Goal: Task Accomplishment & Management: Complete application form

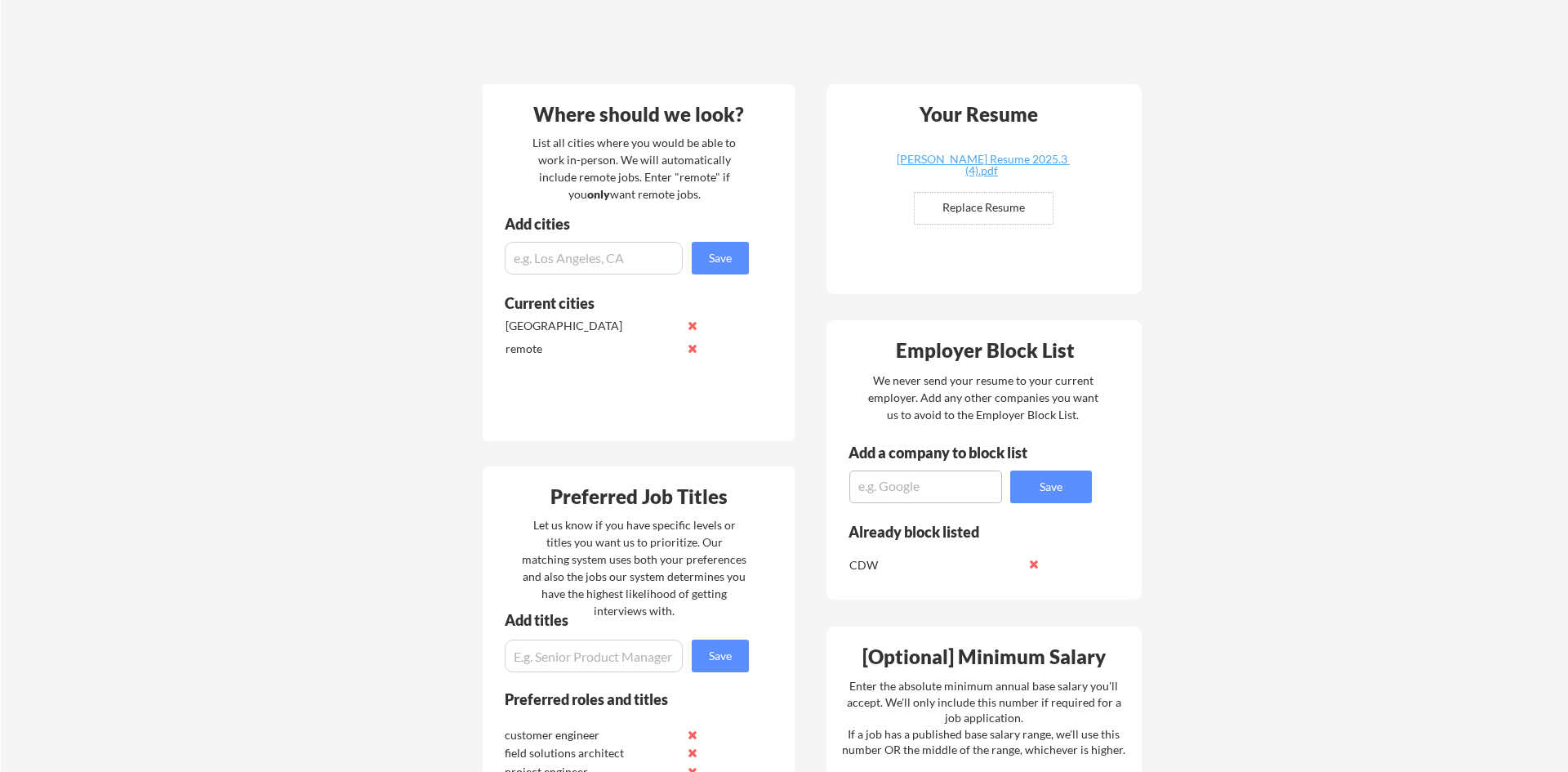
scroll to position [148, 0]
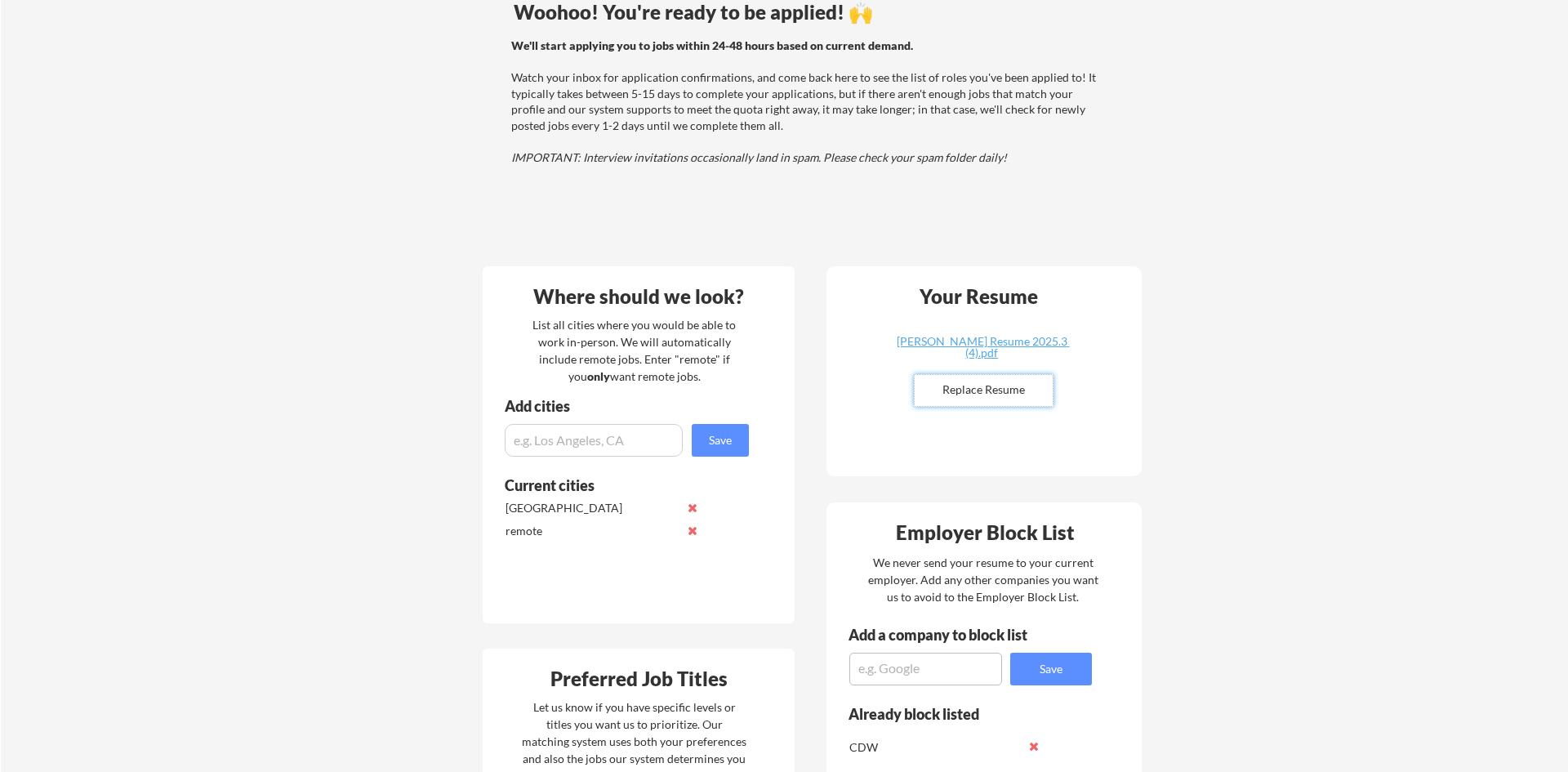
click at [1020, 397] on input "file" at bounding box center [984, 390] width 138 height 31
click at [974, 390] on input "file" at bounding box center [984, 390] width 138 height 31
type input "C:\fakepath\Amal Muhsin Resume 2025- tech.7.pdf"
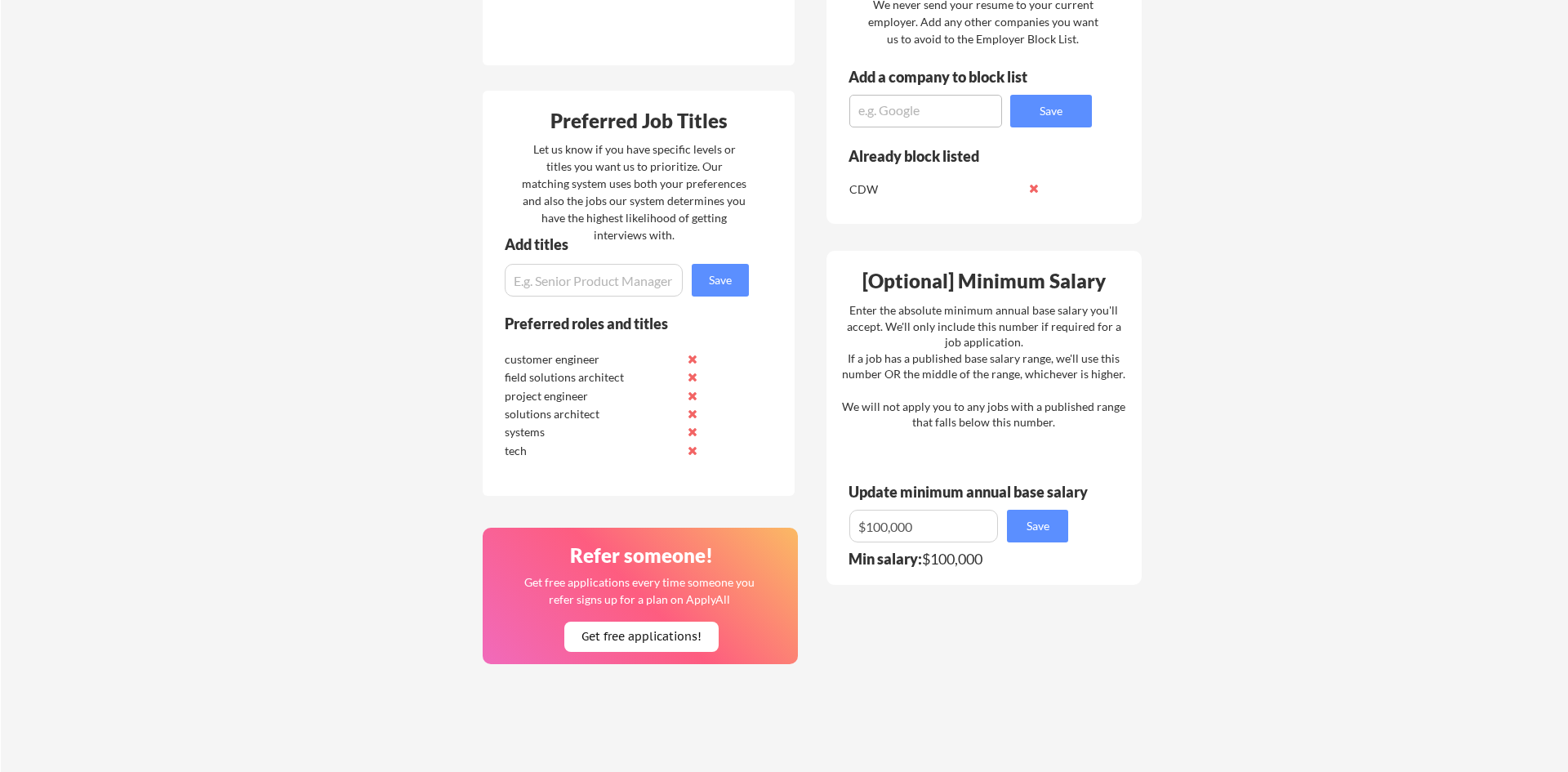
scroll to position [762, 0]
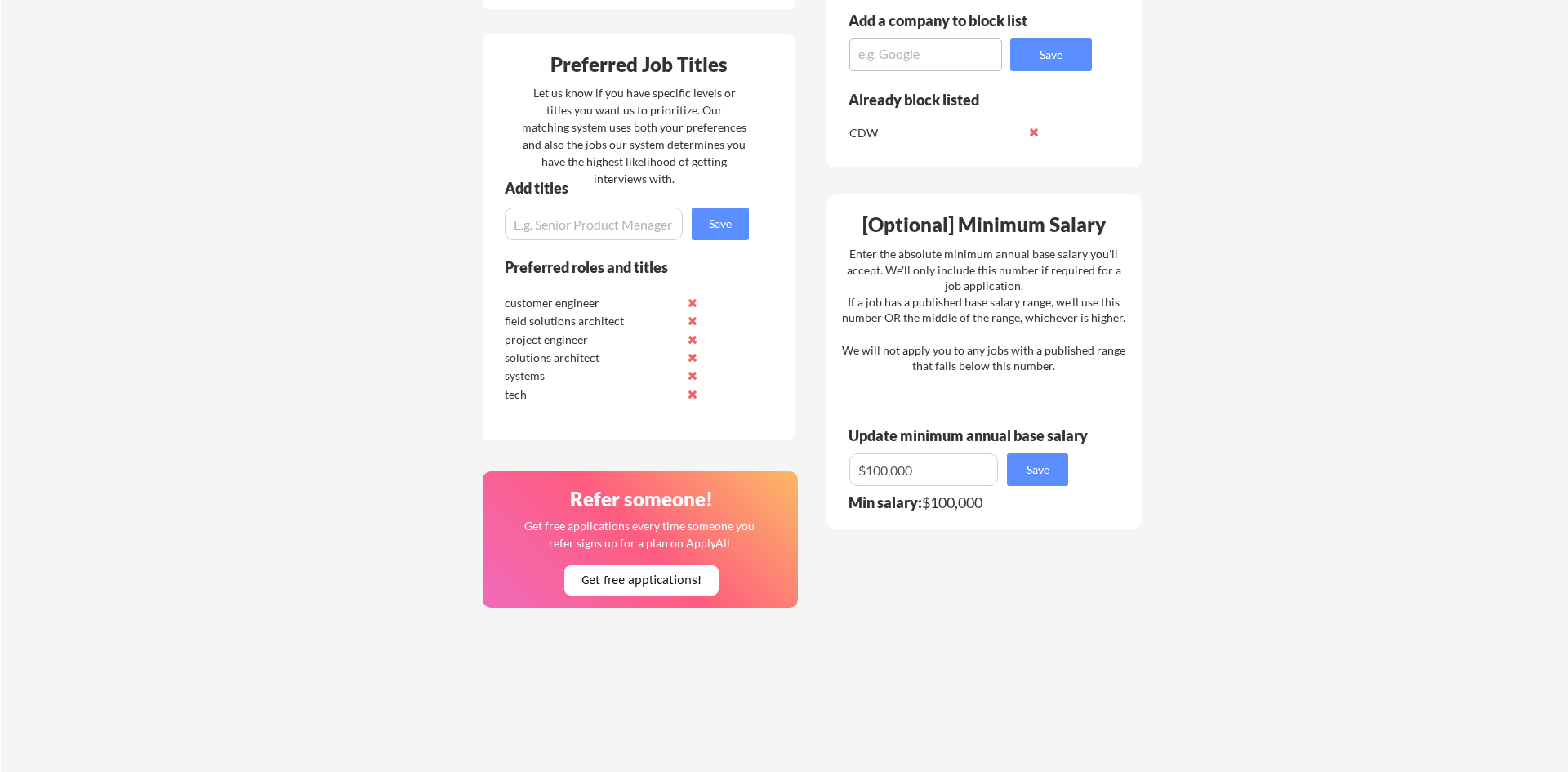
click at [1307, 484] on div "Your Dashboard Woohoo! You're ready to be applied! 🙌 We'll start applying you t…" at bounding box center [784, 104] width 1567 height 1602
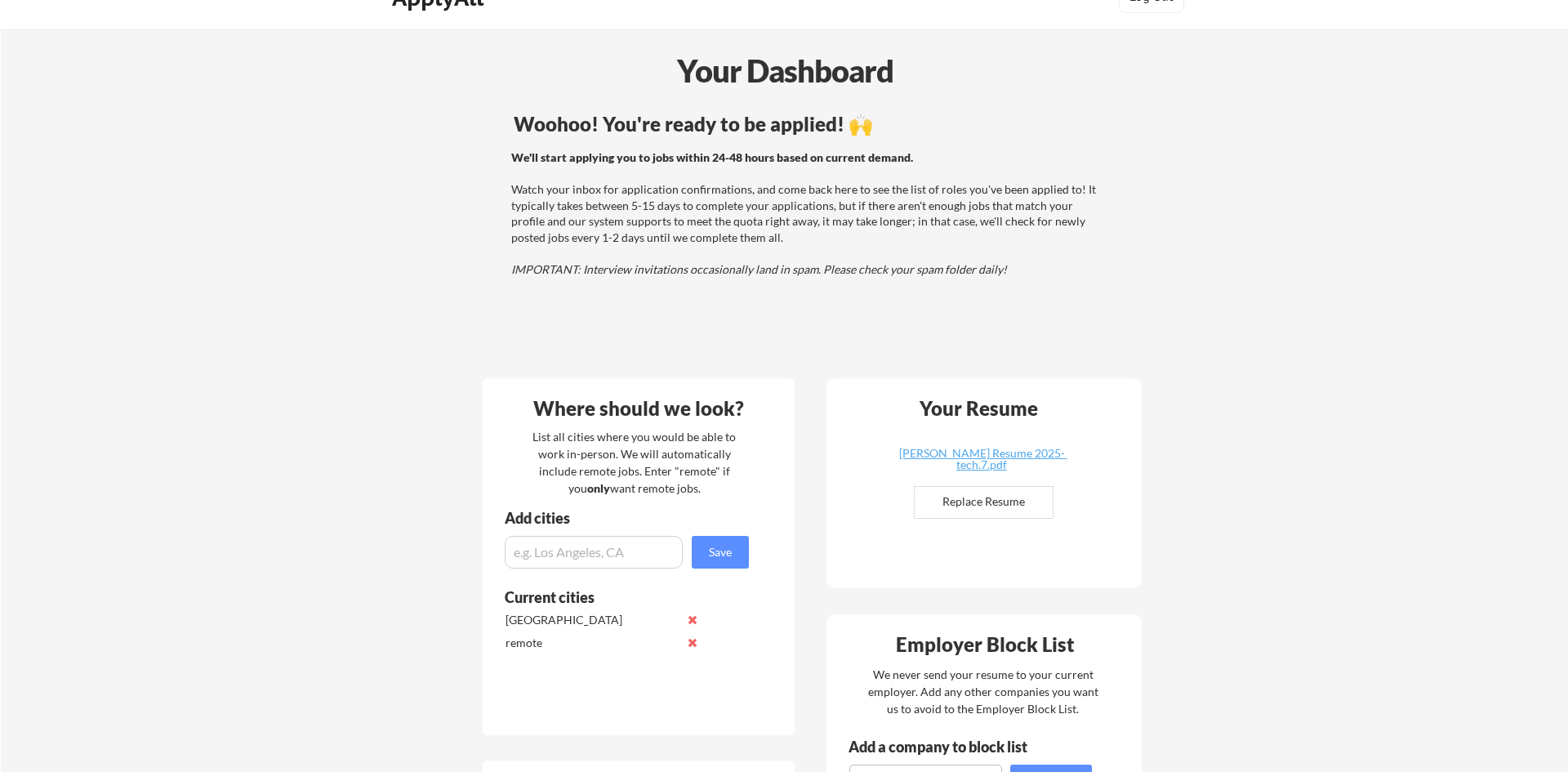
scroll to position [0, 0]
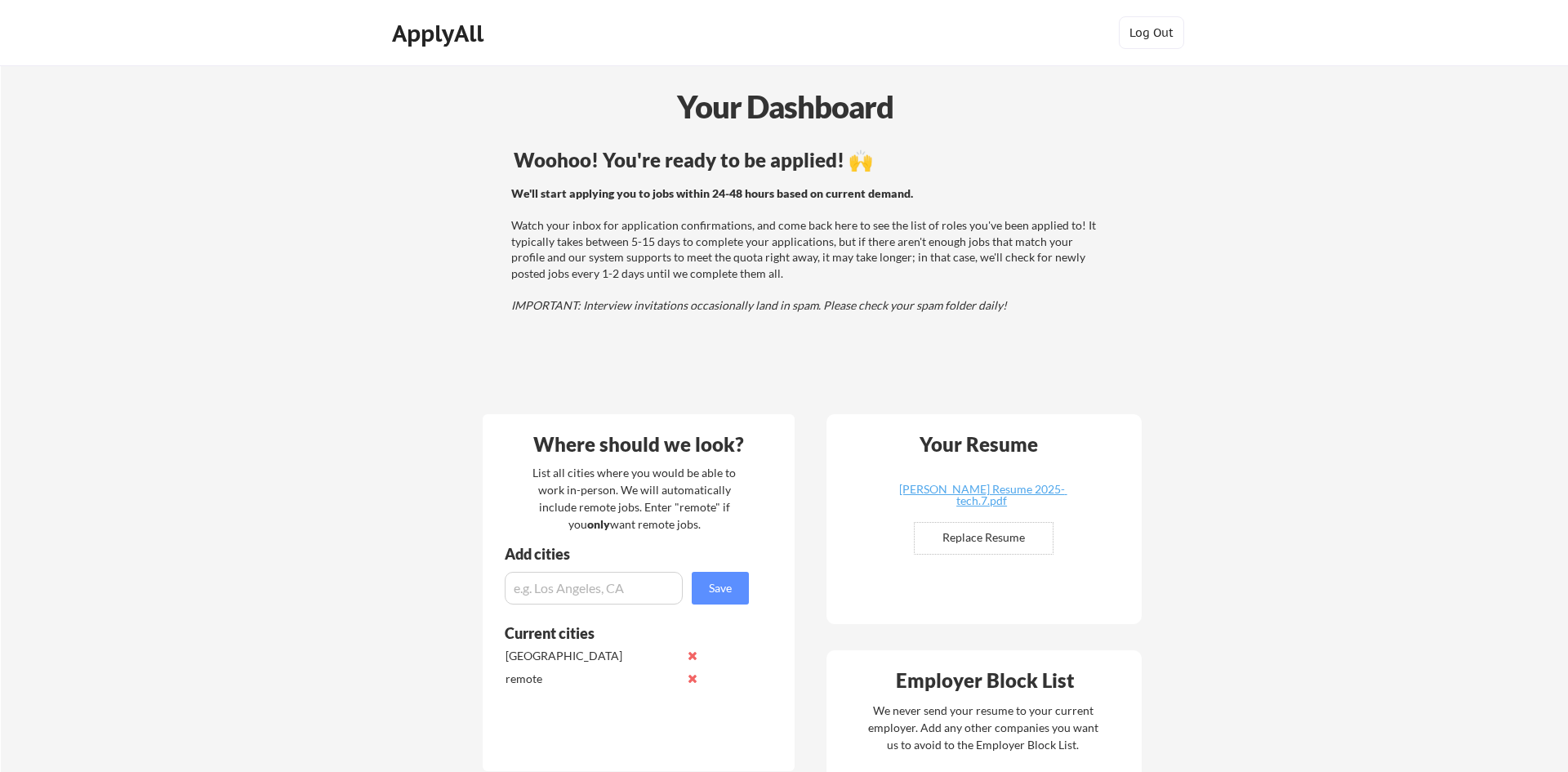
click at [852, 324] on div "Woohoo! You're ready to be applied! 🙌 We'll start applying you to jobs within 2…" at bounding box center [808, 272] width 659 height 261
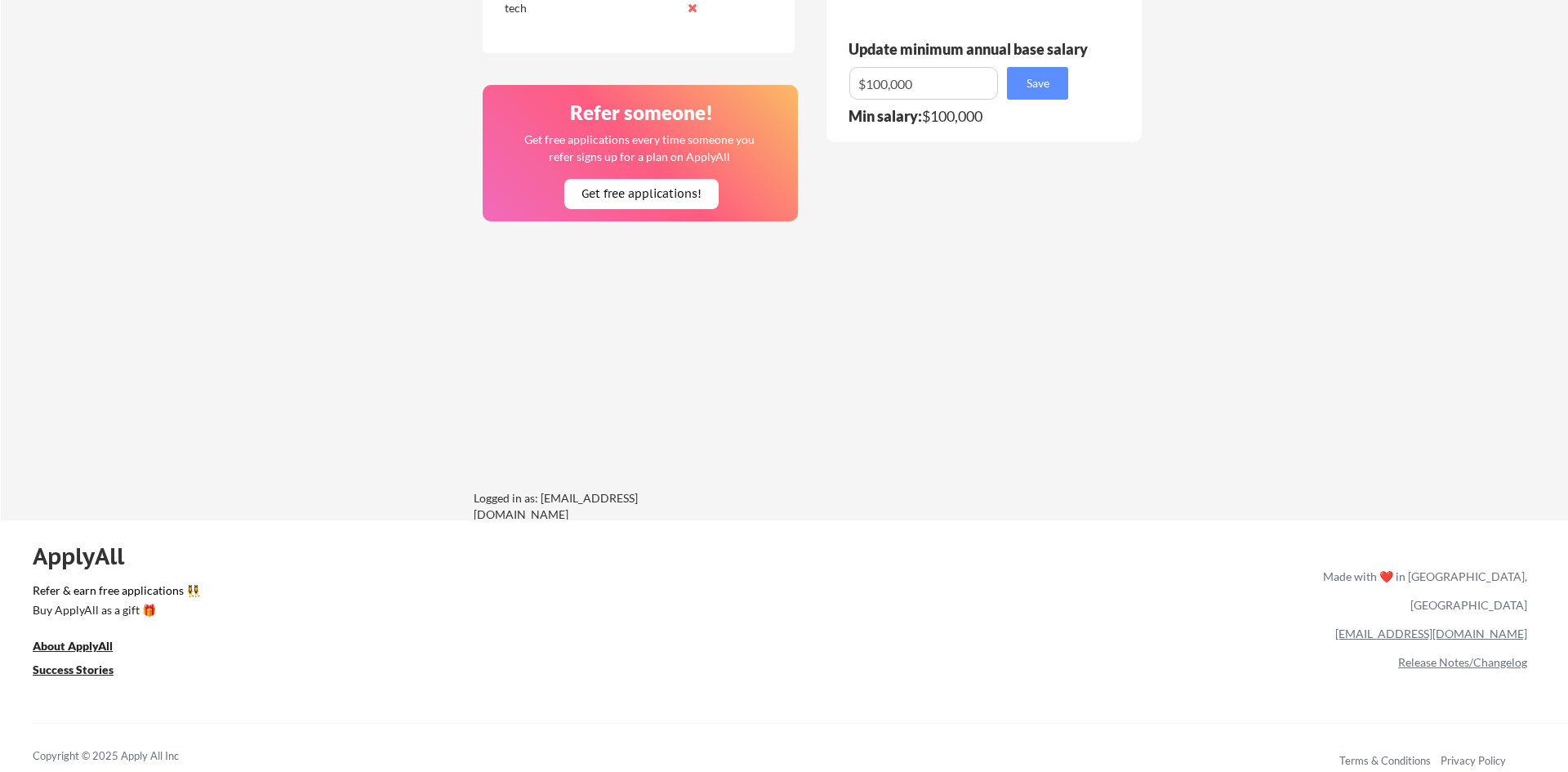
scroll to position [1157, 0]
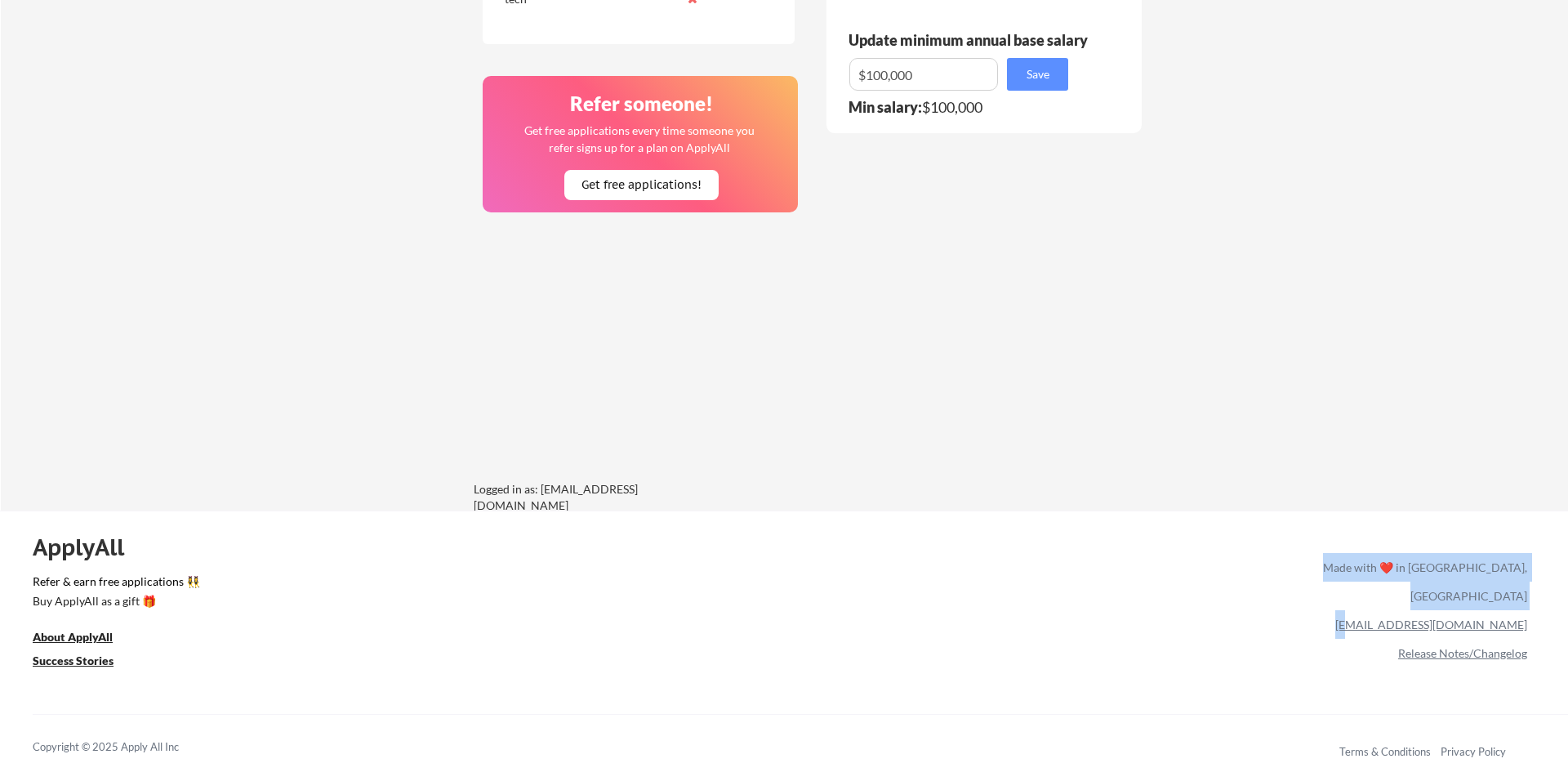
drag, startPoint x: 1555, startPoint y: 599, endPoint x: 1418, endPoint y: 590, distance: 137.3
click at [1441, 594] on div "ApplyAll Refer & earn free applications 👯‍♀️ Buy ApplyAll as a gift 🎁 About App…" at bounding box center [784, 651] width 1568 height 259
click at [1314, 602] on div "ApplyAll Refer & earn free applications 👯‍♀️ Buy ApplyAll as a gift 🎁 About App…" at bounding box center [784, 651] width 1568 height 259
drag, startPoint x: 1421, startPoint y: 599, endPoint x: 1524, endPoint y: 594, distance: 103.1
click at [1524, 610] on div "[EMAIL_ADDRESS][DOMAIN_NAME]" at bounding box center [1421, 624] width 211 height 28
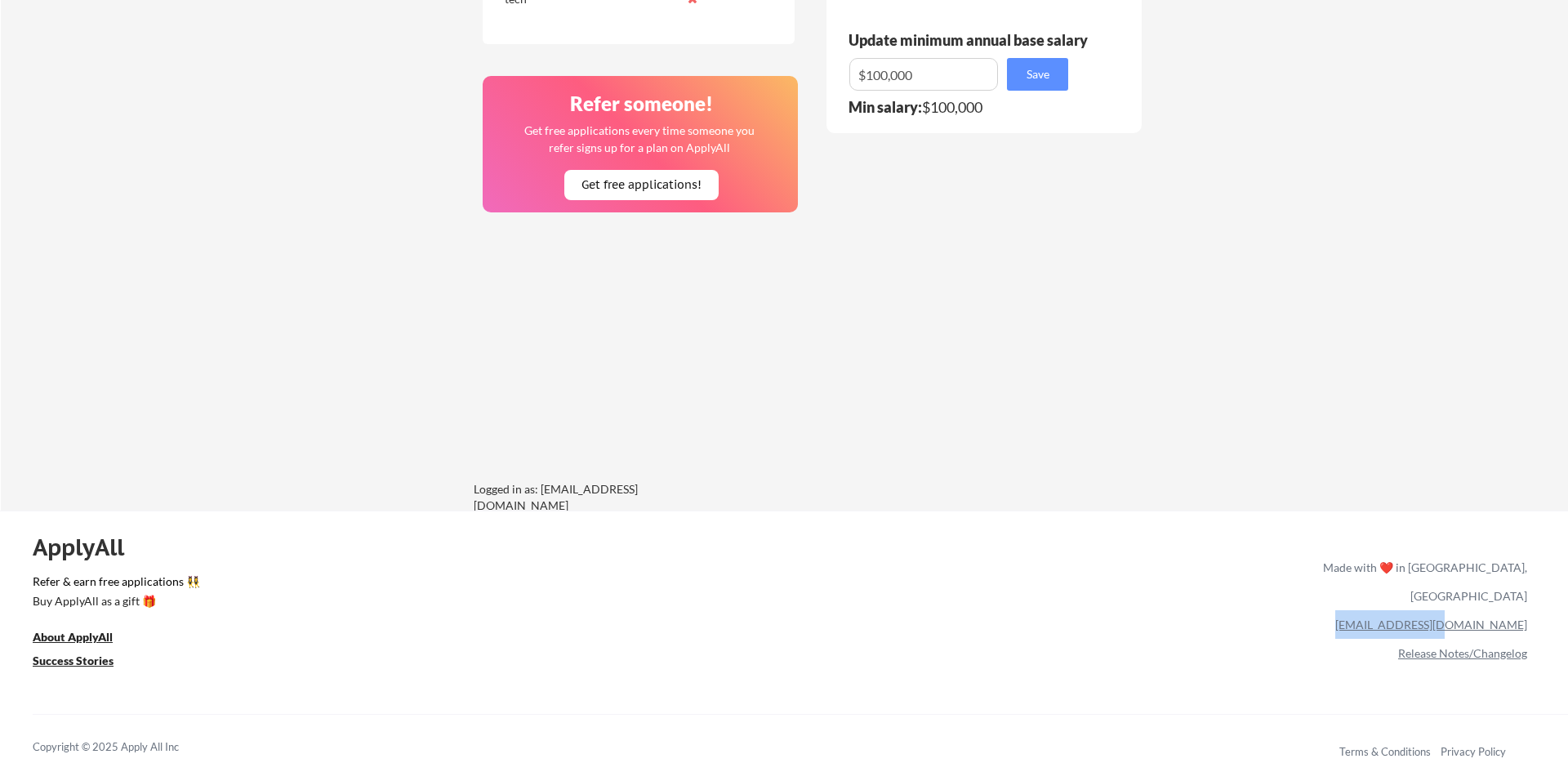
copy link "[EMAIL_ADDRESS][DOMAIN_NAME]"
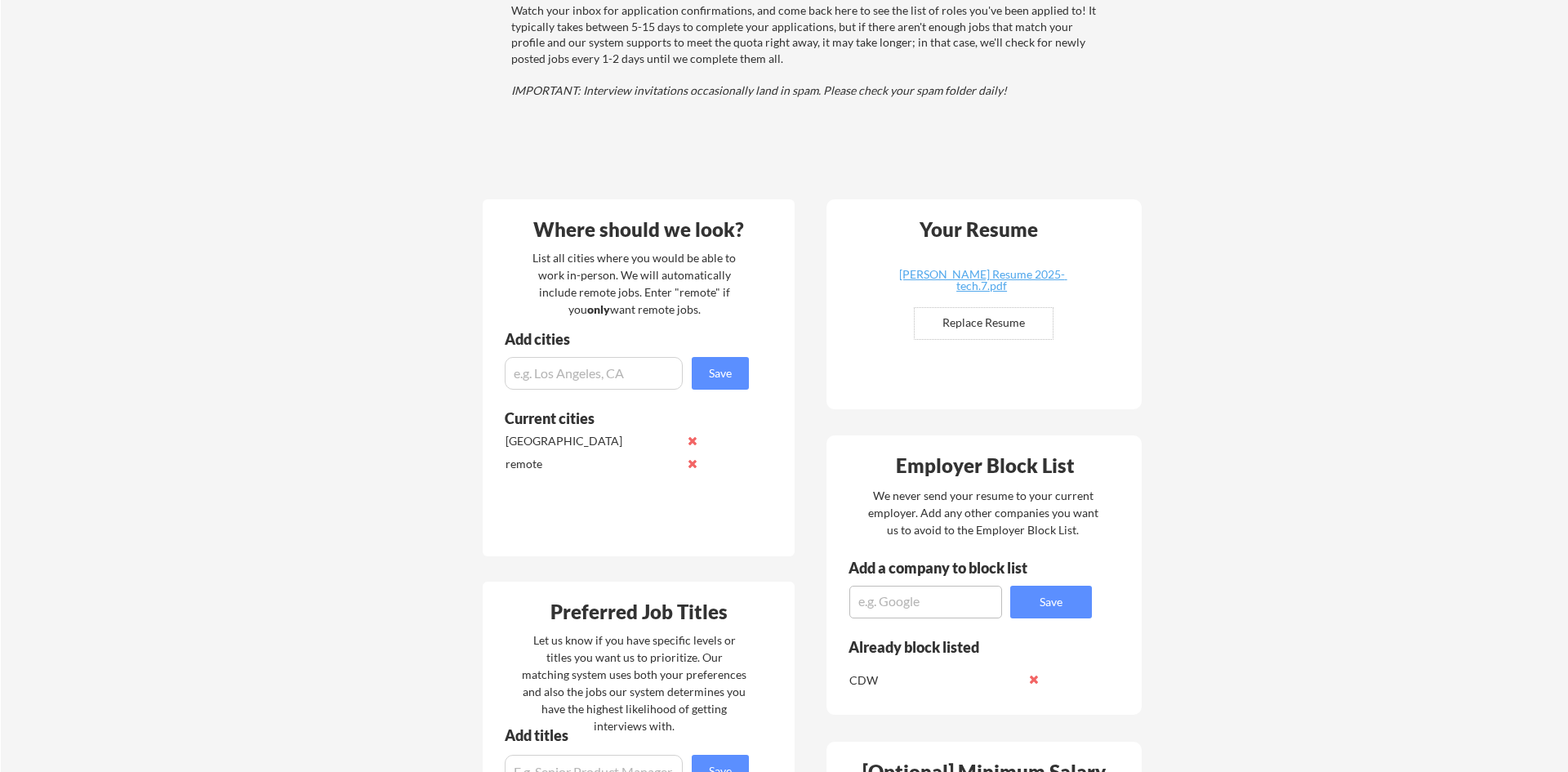
scroll to position [0, 0]
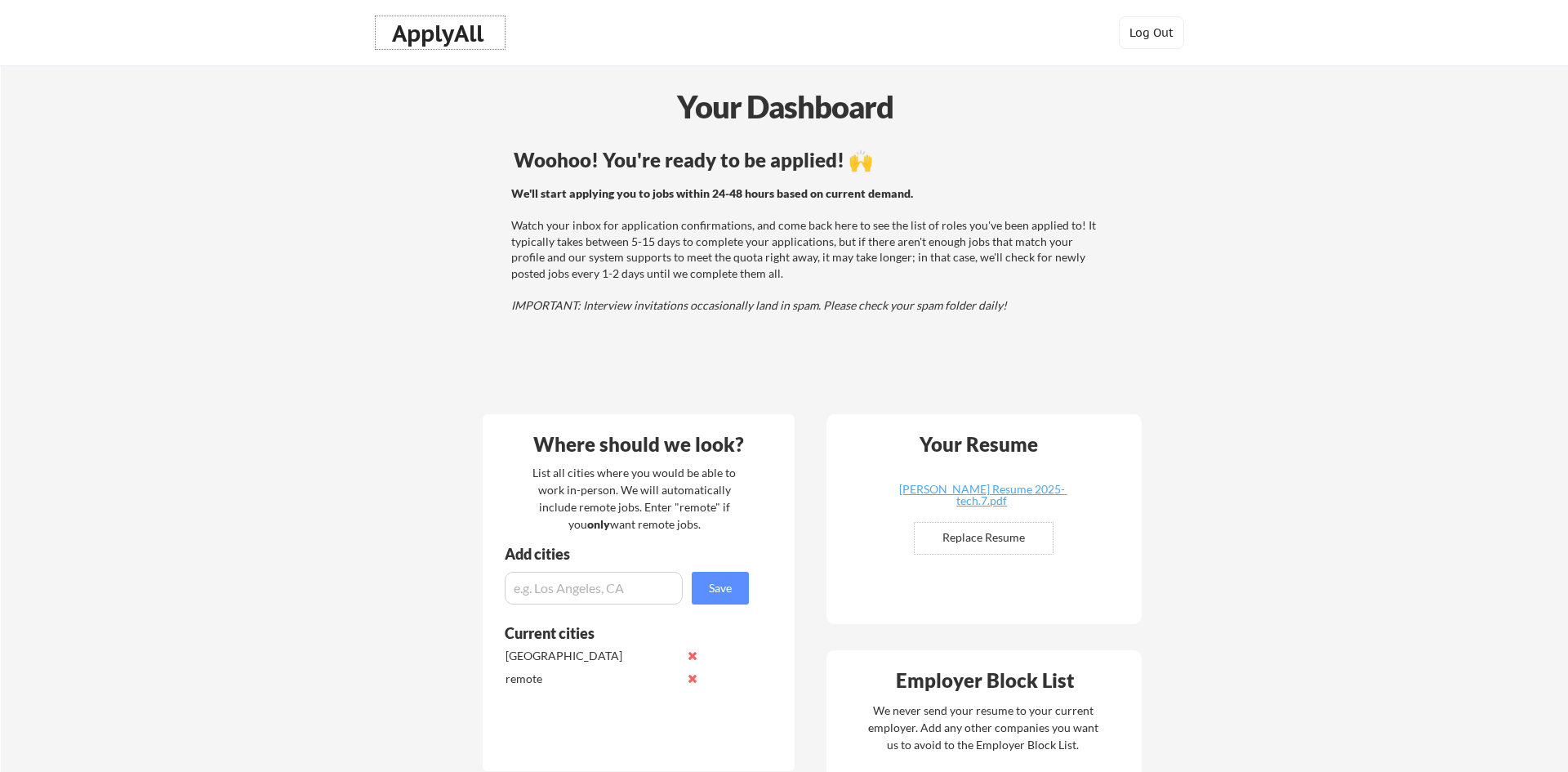
click at [450, 48] on div "ApplyAll" at bounding box center [440, 33] width 96 height 27
click at [397, 34] on div "ApplyAll" at bounding box center [440, 33] width 96 height 27
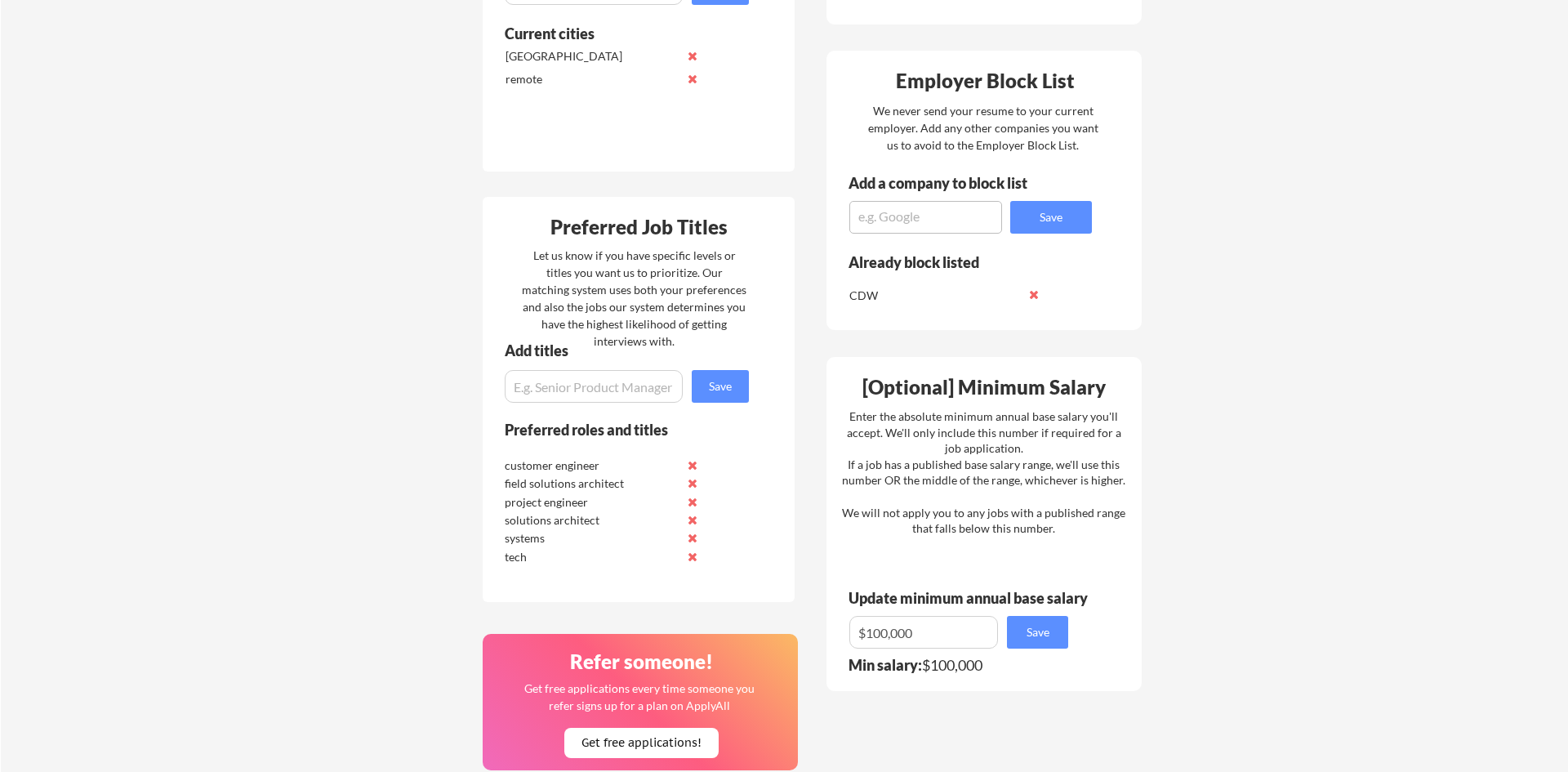
scroll to position [555, 0]
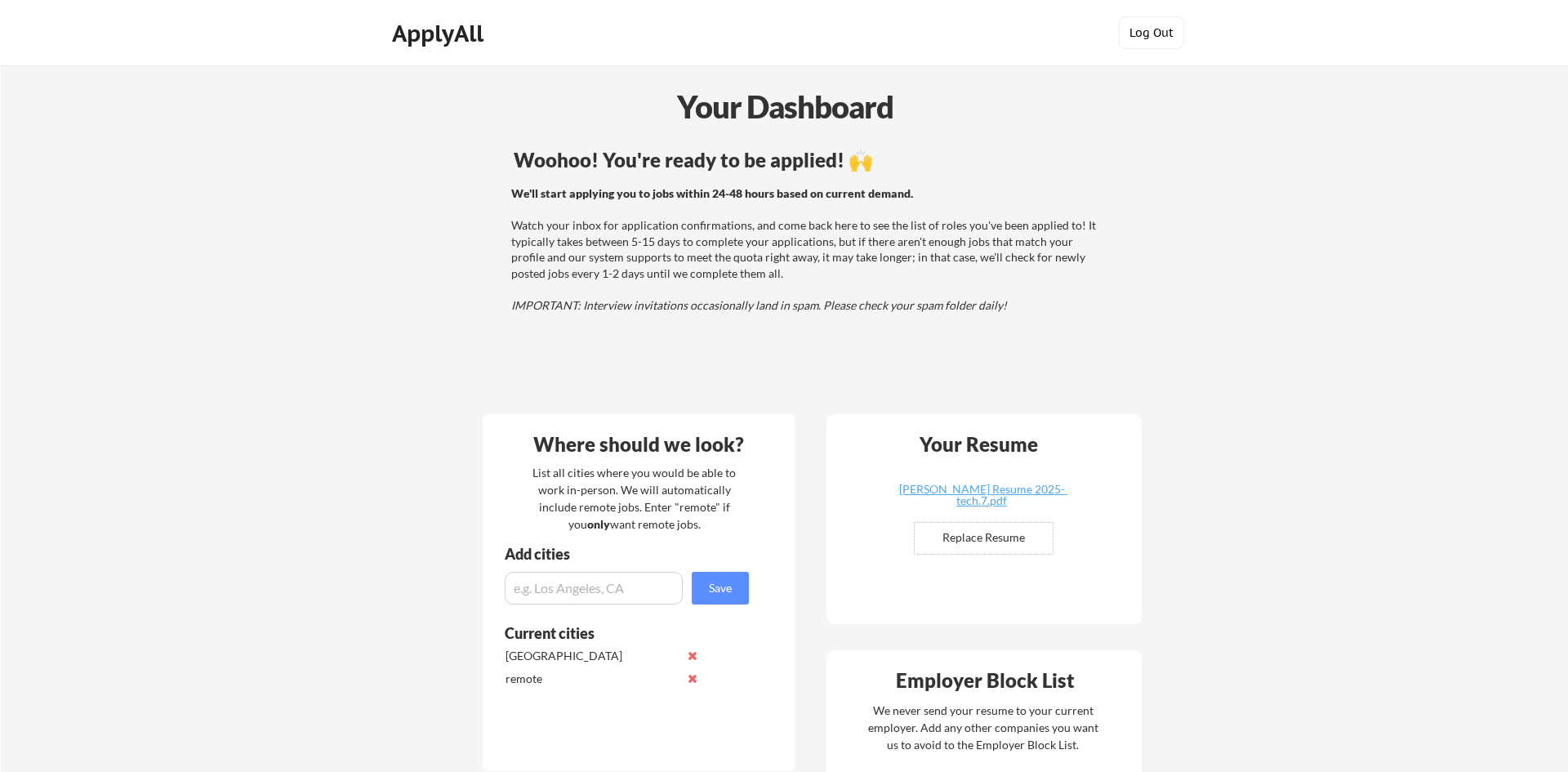
click at [1160, 32] on button "Log Out" at bounding box center [1152, 32] width 65 height 33
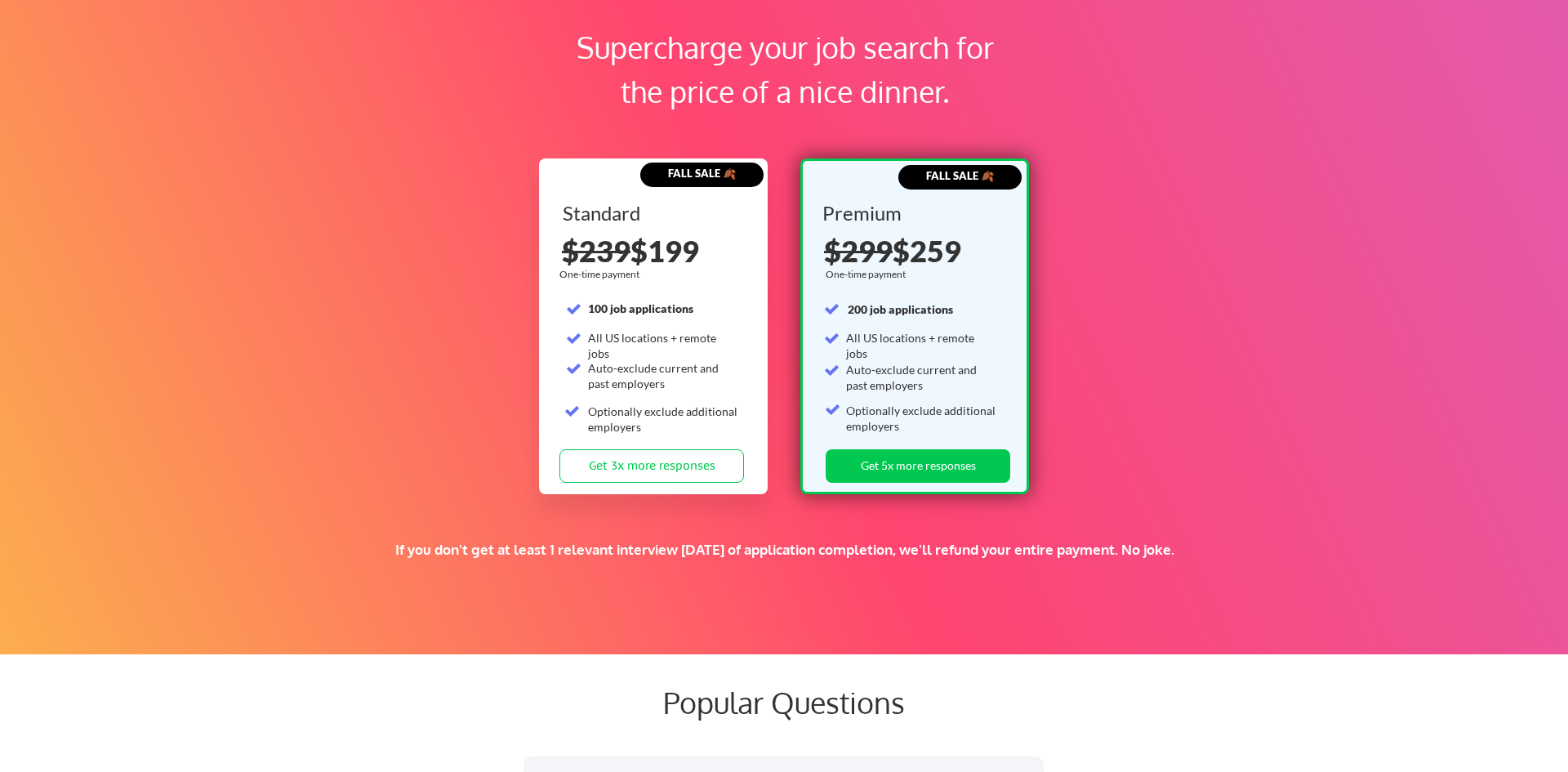
scroll to position [2474, 0]
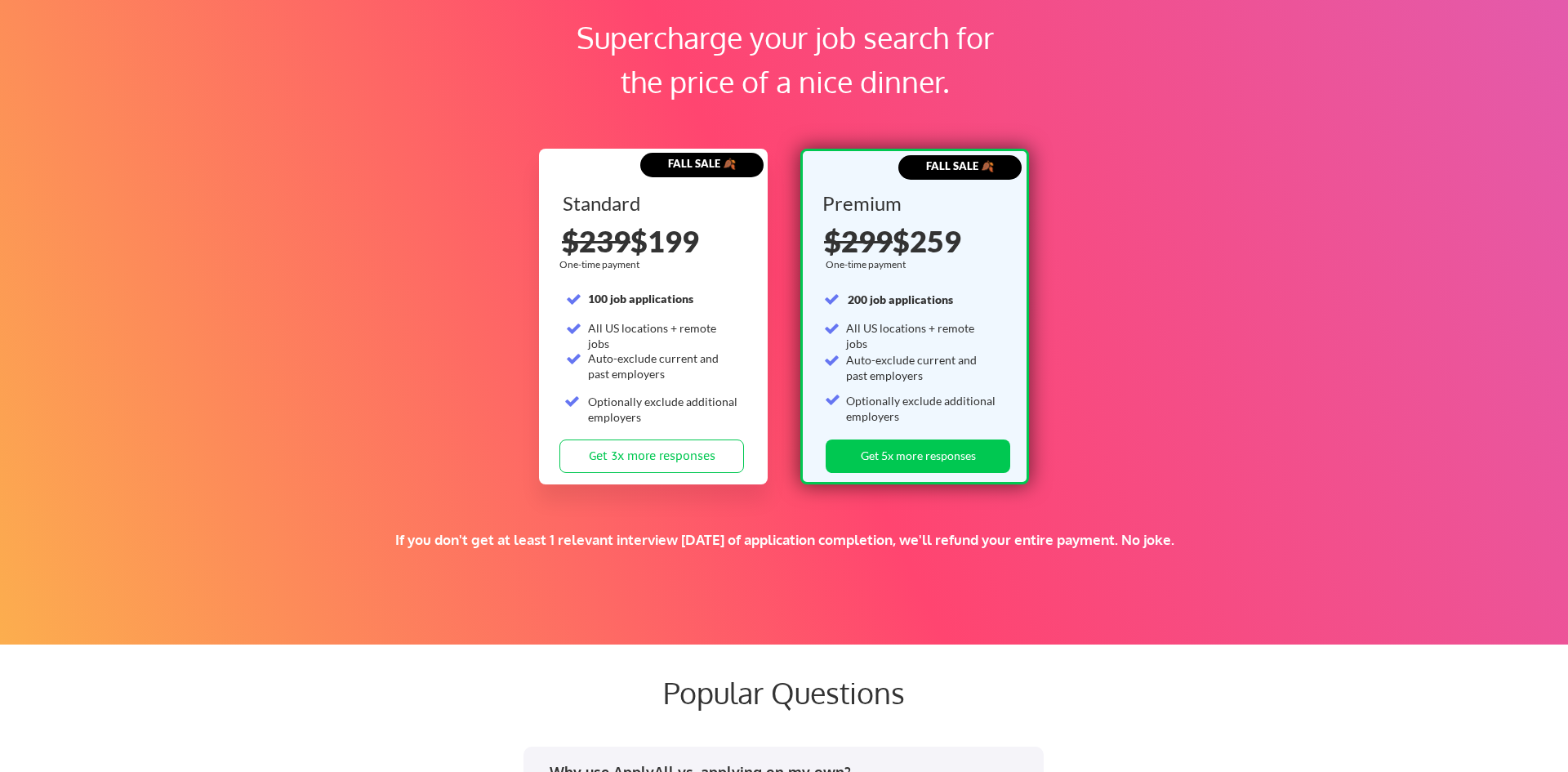
drag, startPoint x: 357, startPoint y: 542, endPoint x: 1072, endPoint y: 524, distance: 715.2
click at [1072, 524] on div "Supercharge your job search for the price of a nice dinner. FALL SALE 🍂 Standar…" at bounding box center [784, 297] width 1568 height 695
copy div "If you don't get at least 1 relevant interview within 1 month of application co…"
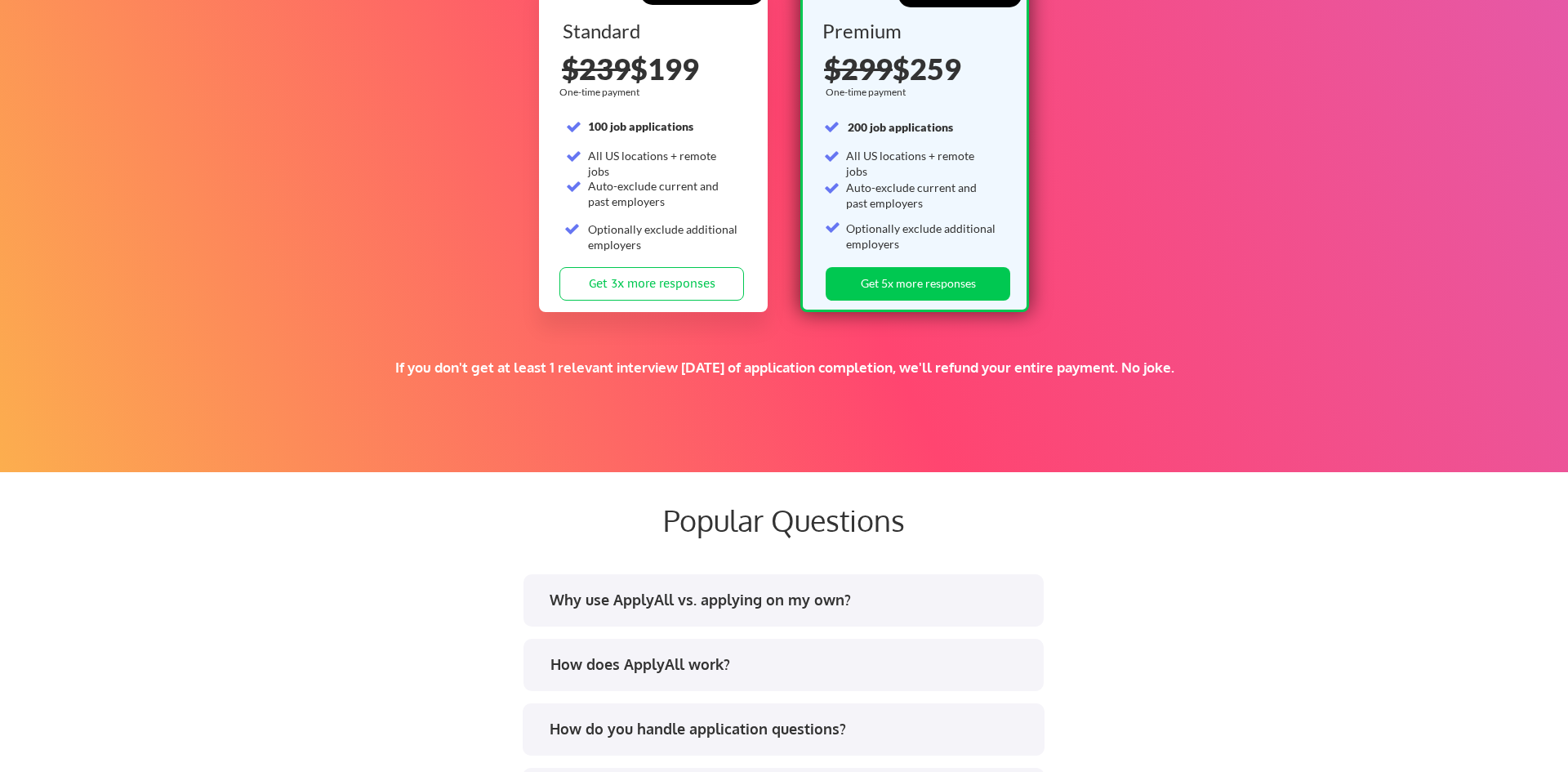
scroll to position [2655, 0]
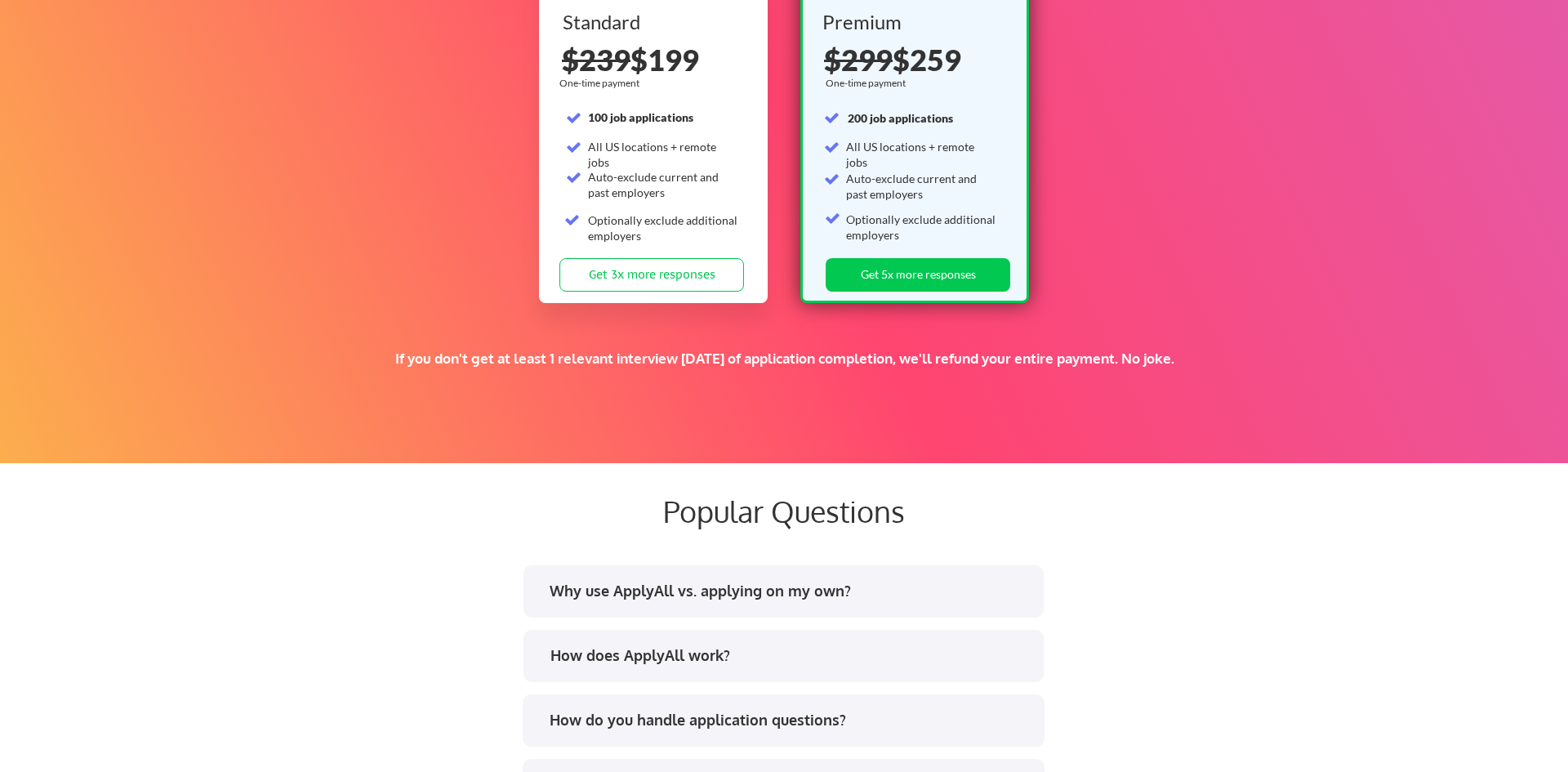
copy div "If you don't get at least 1 relevant interview within 1 month of application co…"
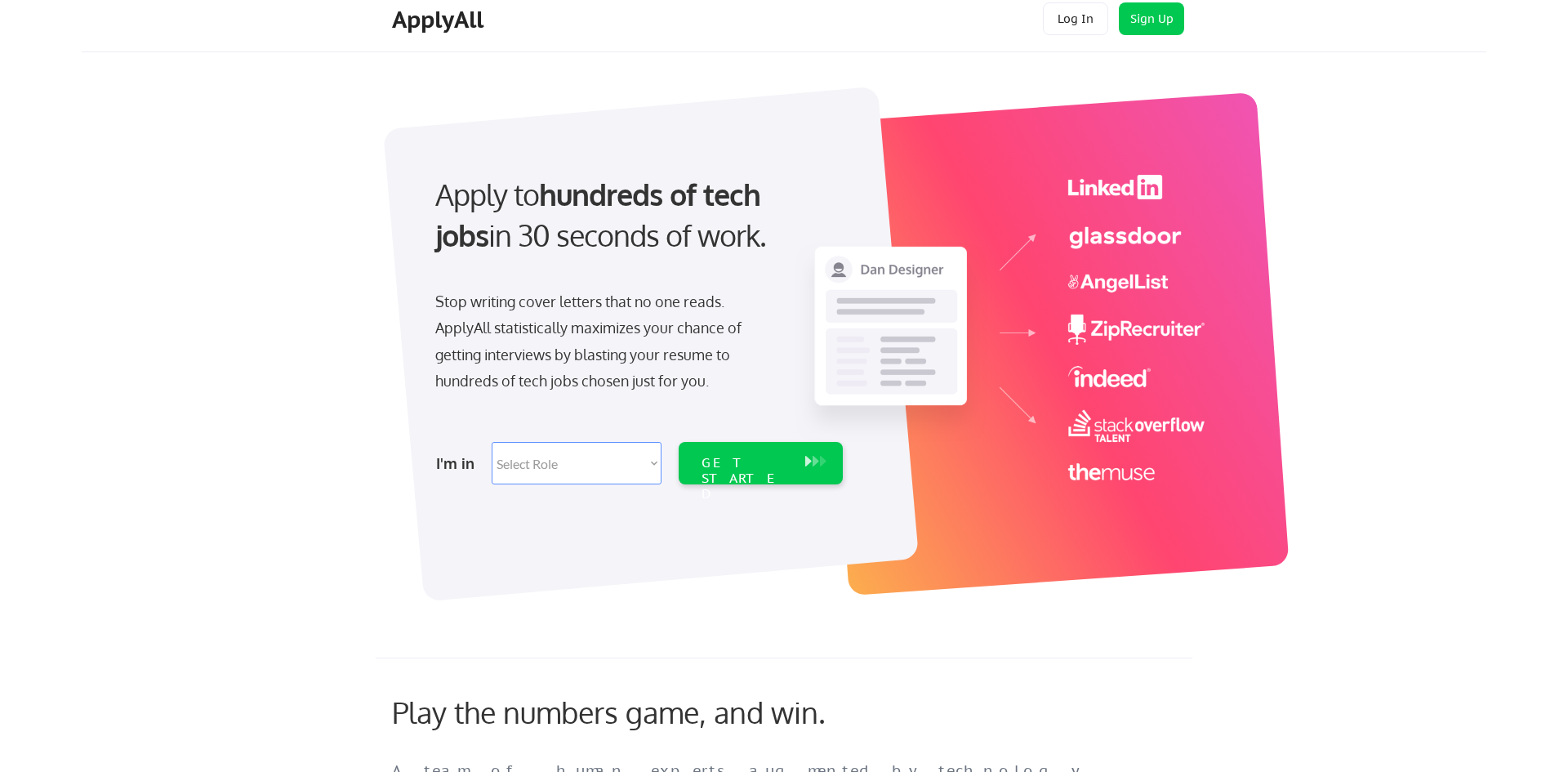
scroll to position [0, 0]
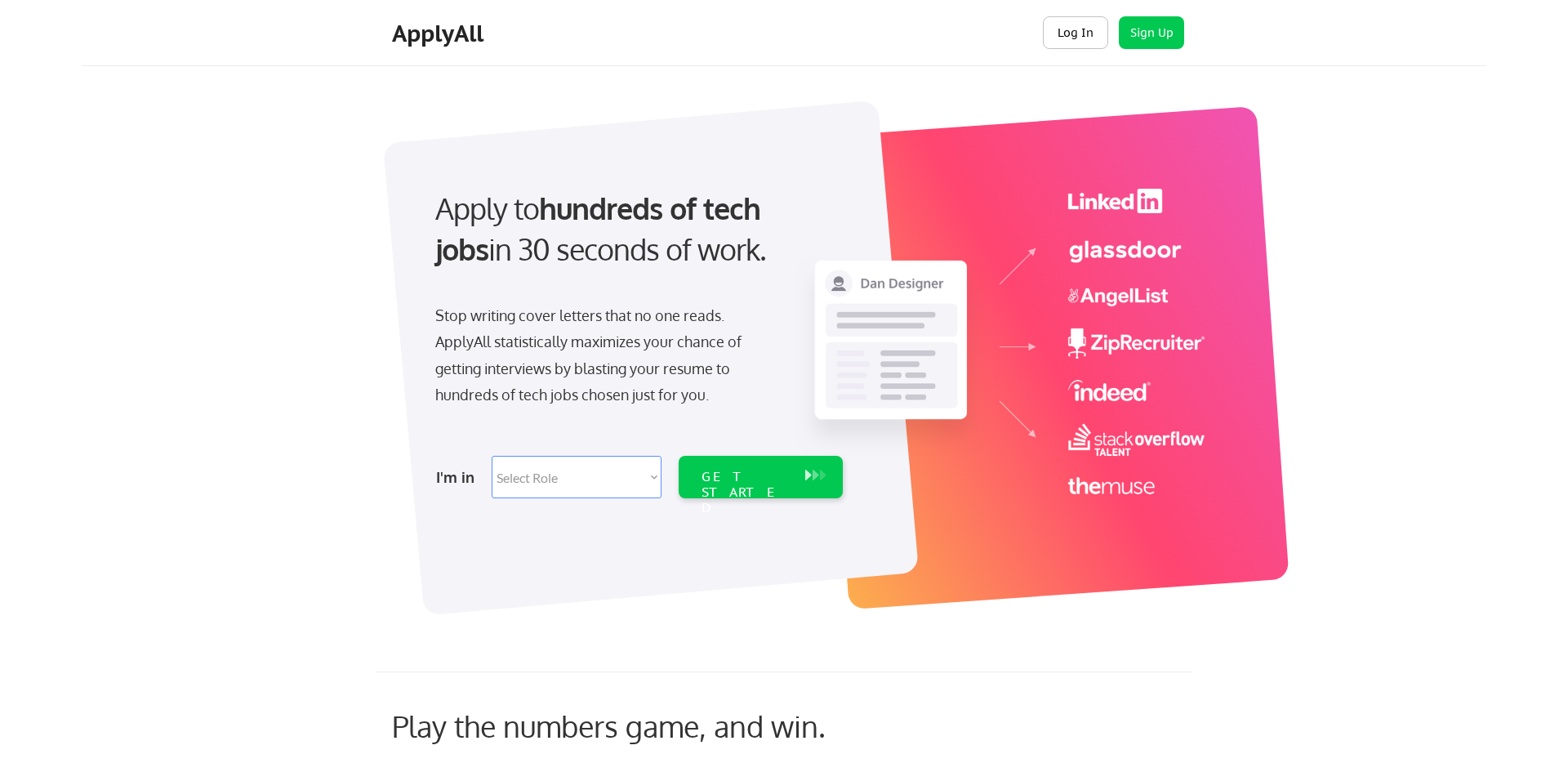
click at [1071, 29] on button "Log In" at bounding box center [1076, 32] width 65 height 33
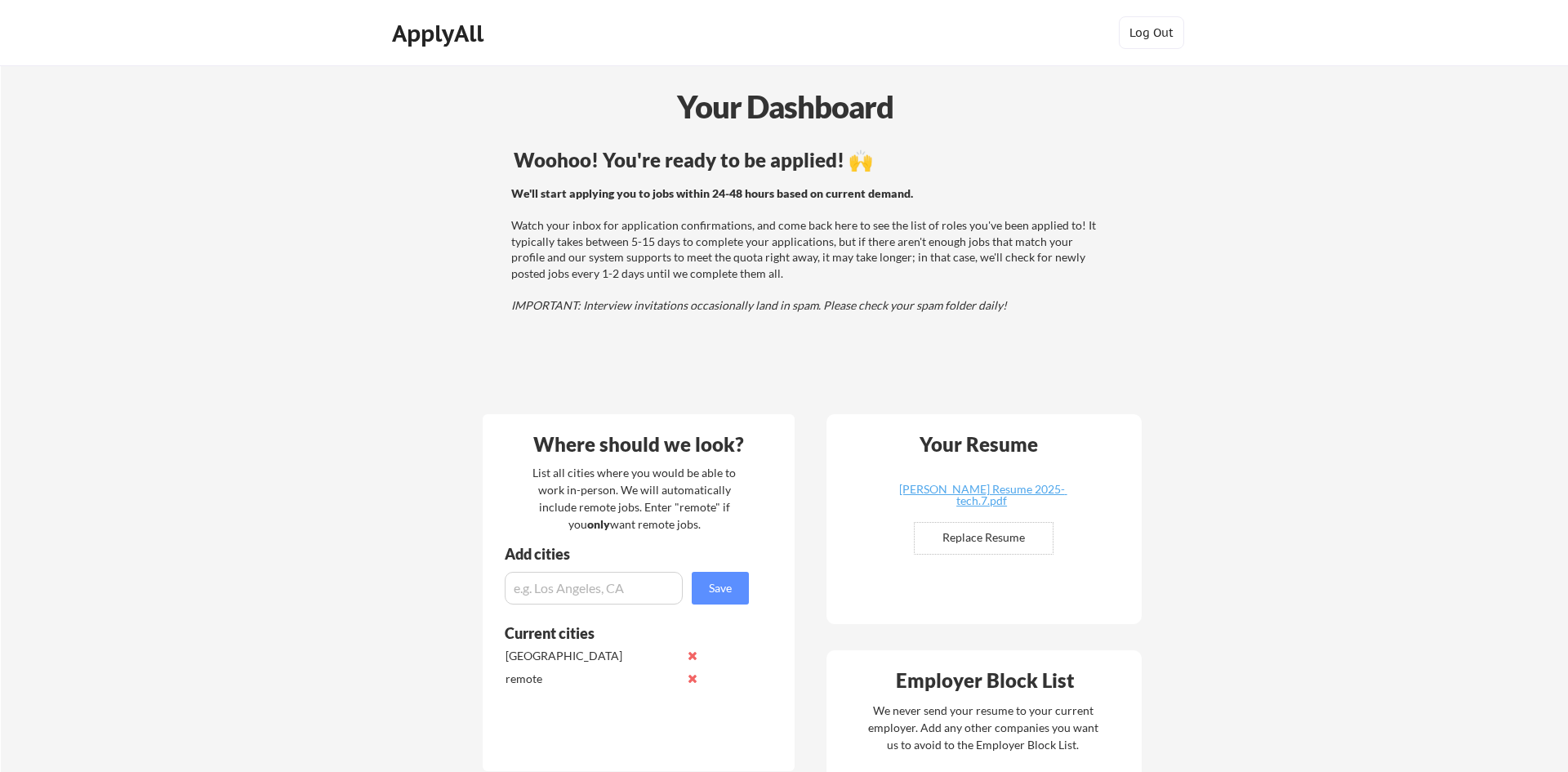
drag, startPoint x: 1195, startPoint y: 116, endPoint x: 1154, endPoint y: 46, distance: 81.1
click at [1195, 114] on div "Your Dashboard" at bounding box center [784, 106] width 1566 height 47
